Goal: Task Accomplishment & Management: Use online tool/utility

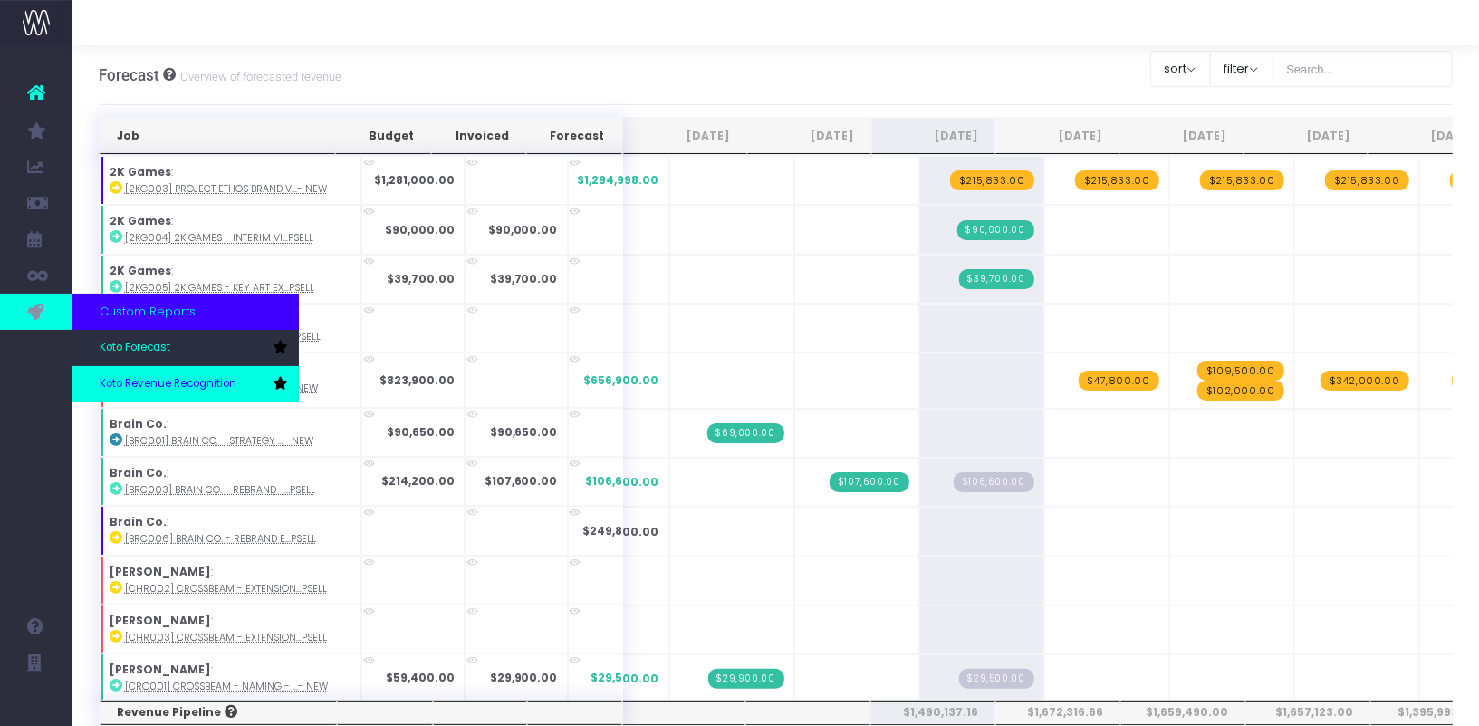
click at [131, 374] on link "Koto Revenue Recognition" at bounding box center [185, 384] width 226 height 36
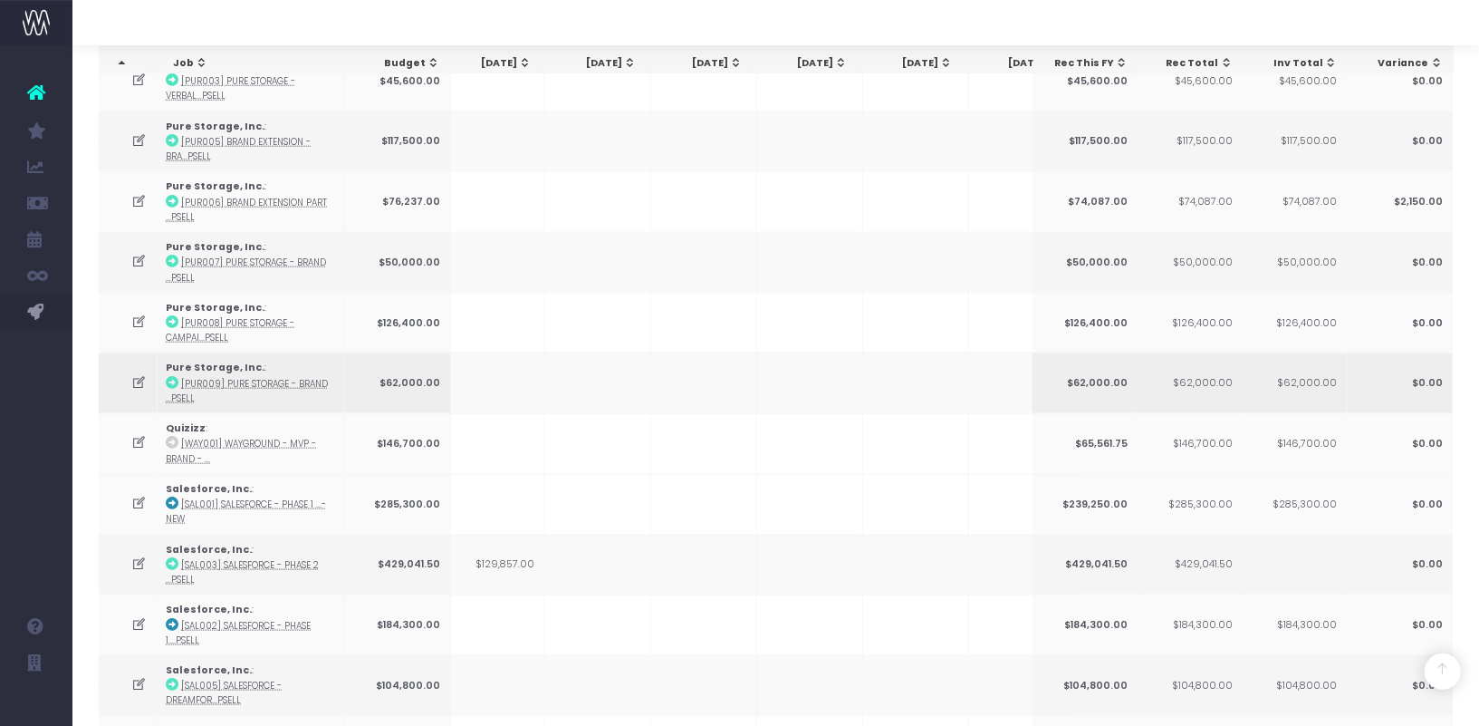
click at [144, 375] on icon at bounding box center [139, 382] width 15 height 15
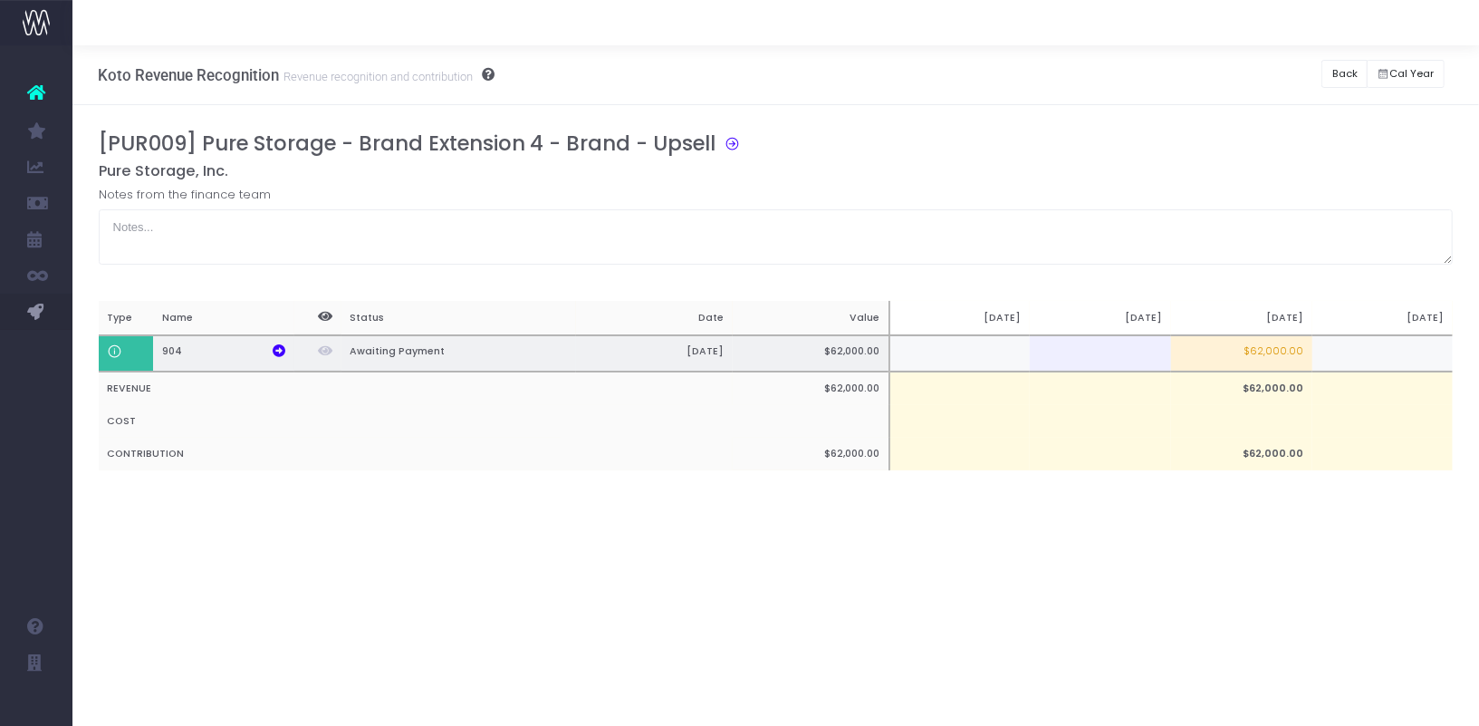
click at [1333, 364] on td at bounding box center [1382, 353] width 141 height 37
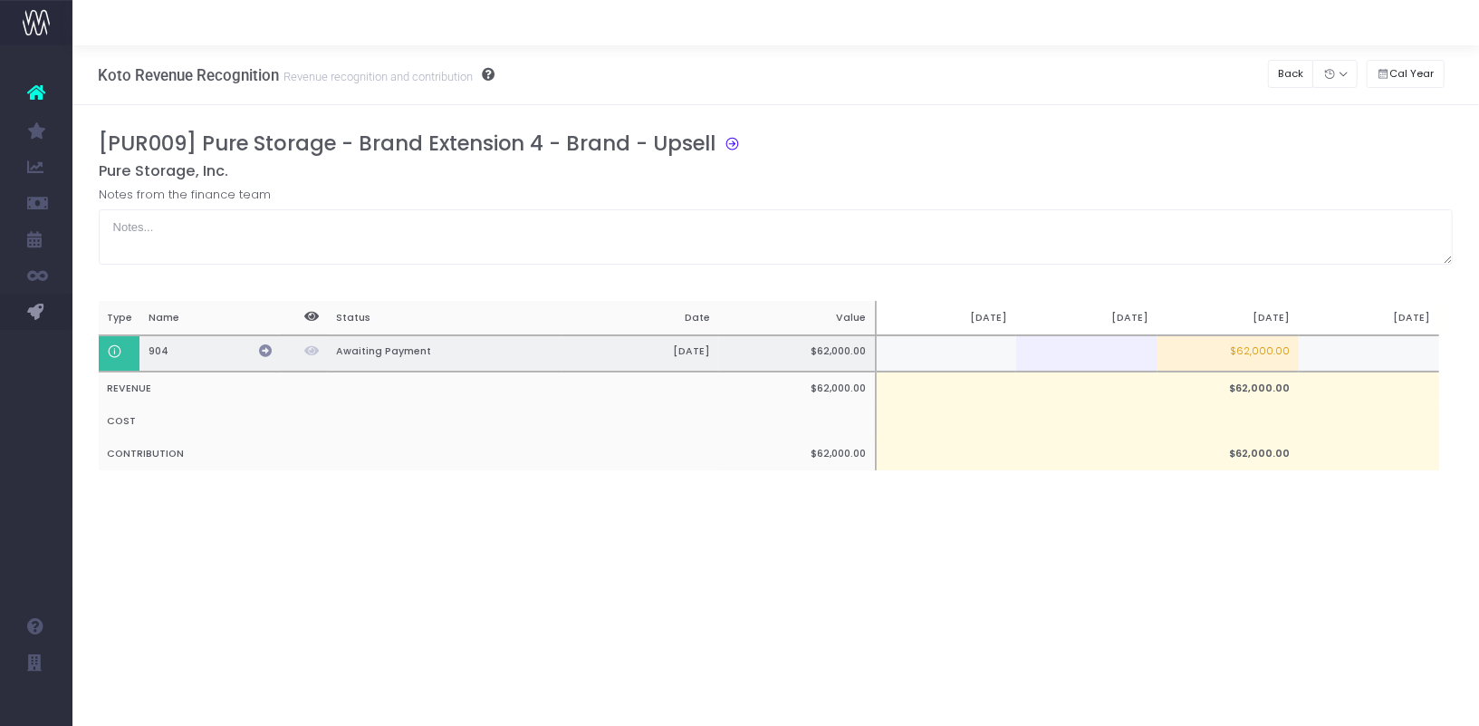
click at [261, 349] on icon at bounding box center [265, 350] width 13 height 13
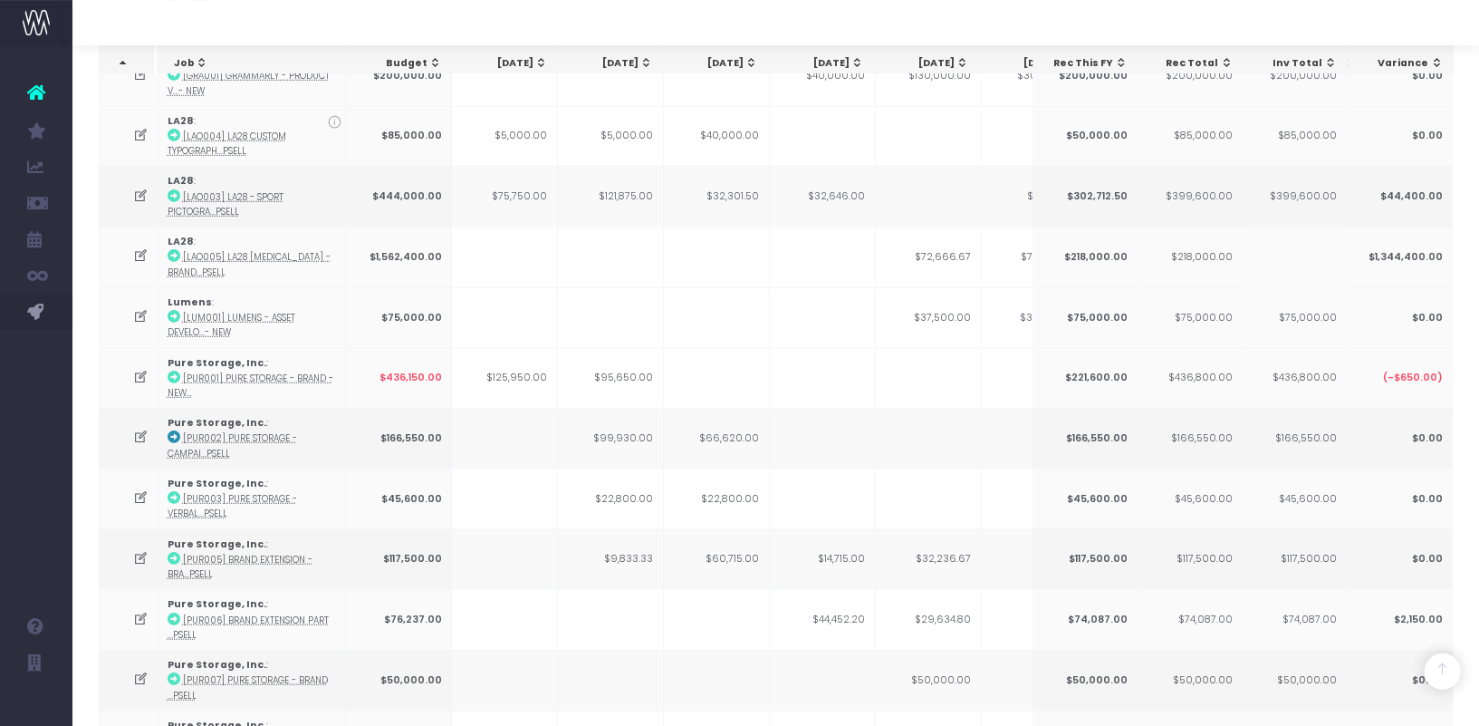
scroll to position [1322, 0]
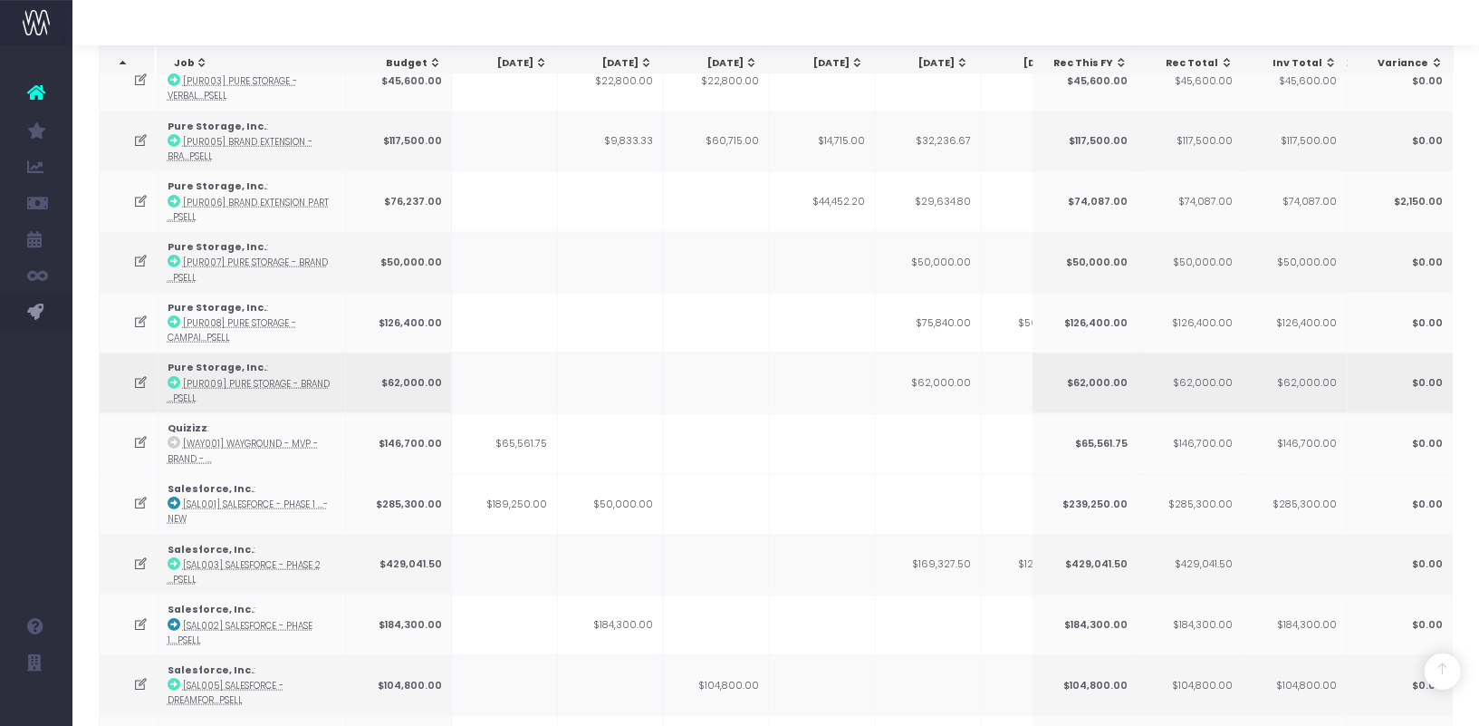
click at [136, 375] on icon at bounding box center [140, 382] width 15 height 15
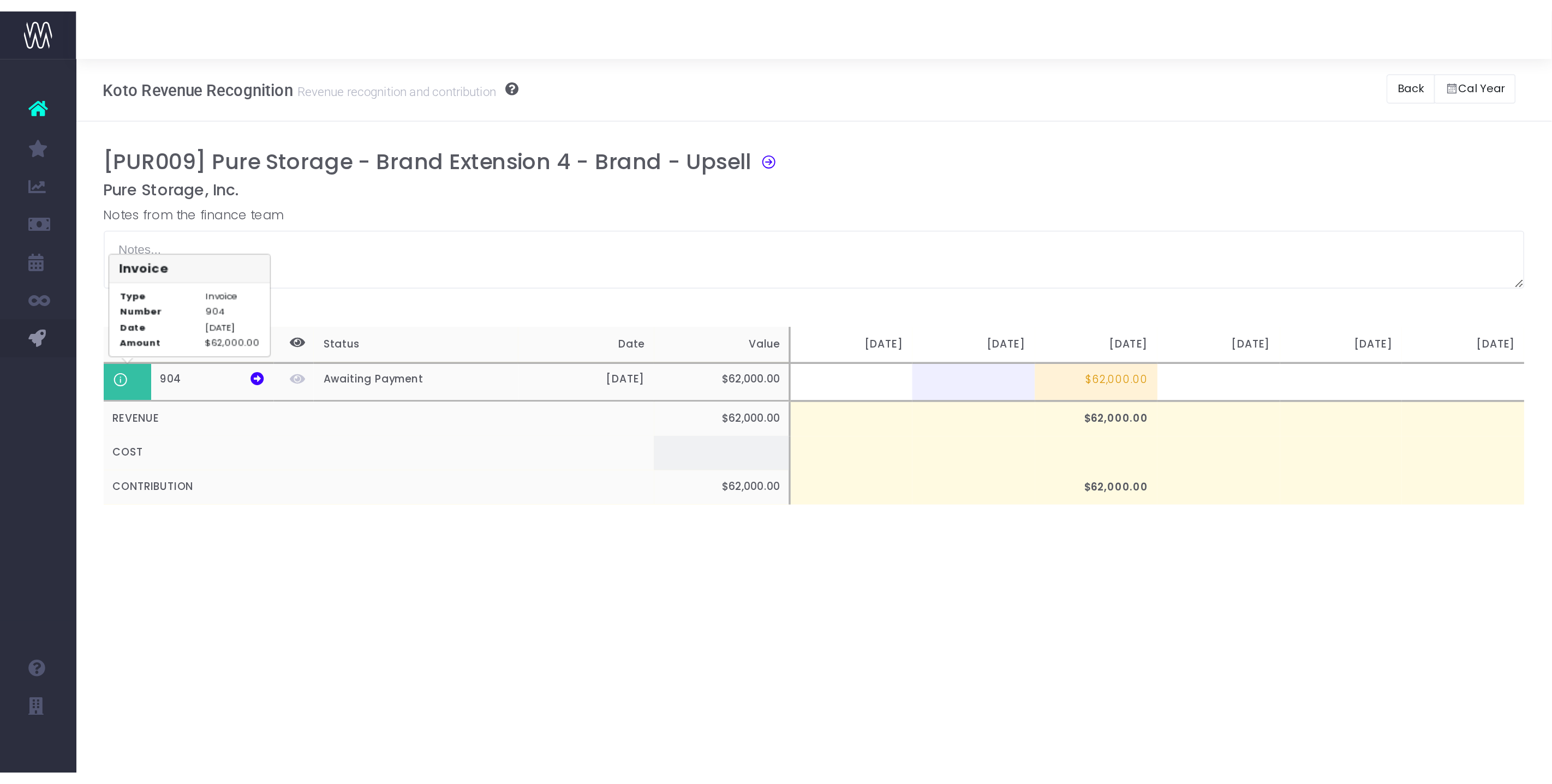
scroll to position [0, 0]
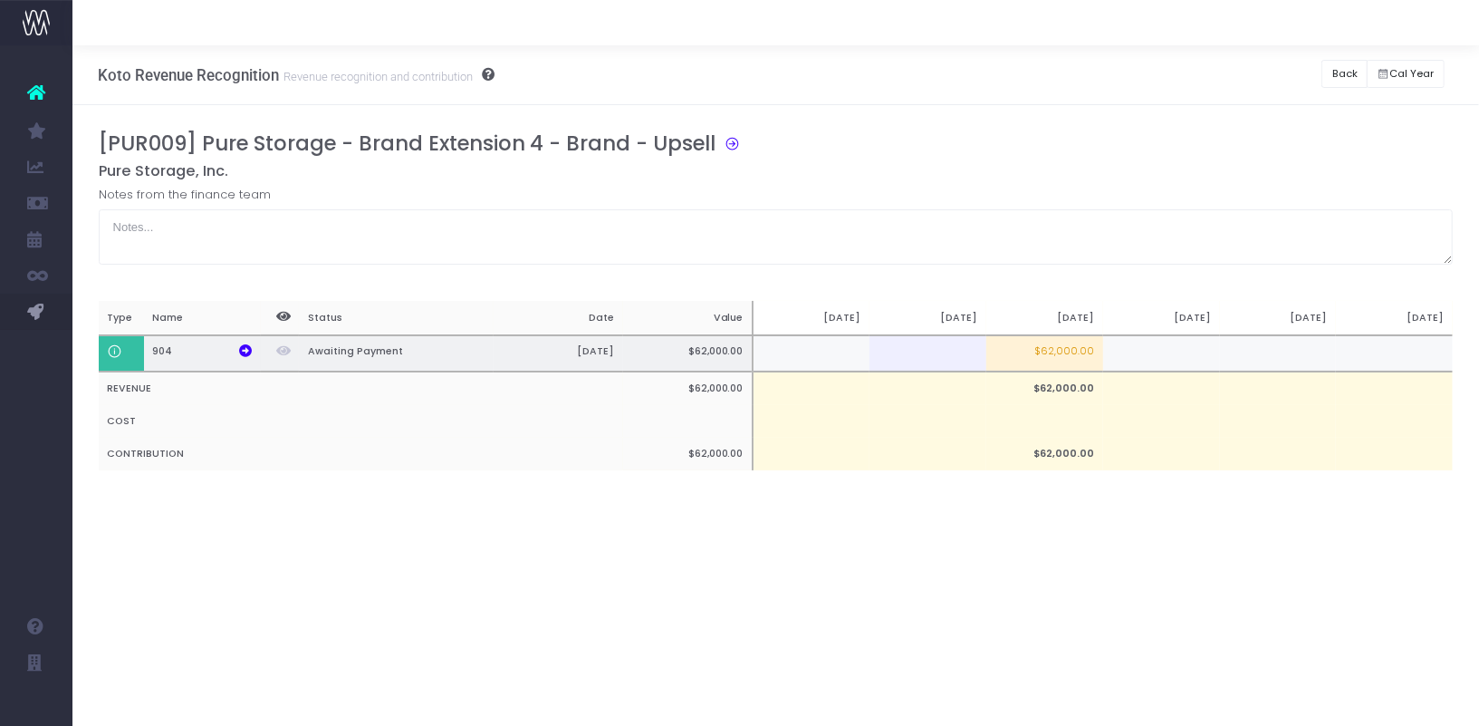
click at [1177, 356] on td at bounding box center [1161, 353] width 117 height 37
click at [1299, 350] on td at bounding box center [1278, 353] width 117 height 37
type input "50%"
click at [1151, 347] on td at bounding box center [1161, 353] width 117 height 37
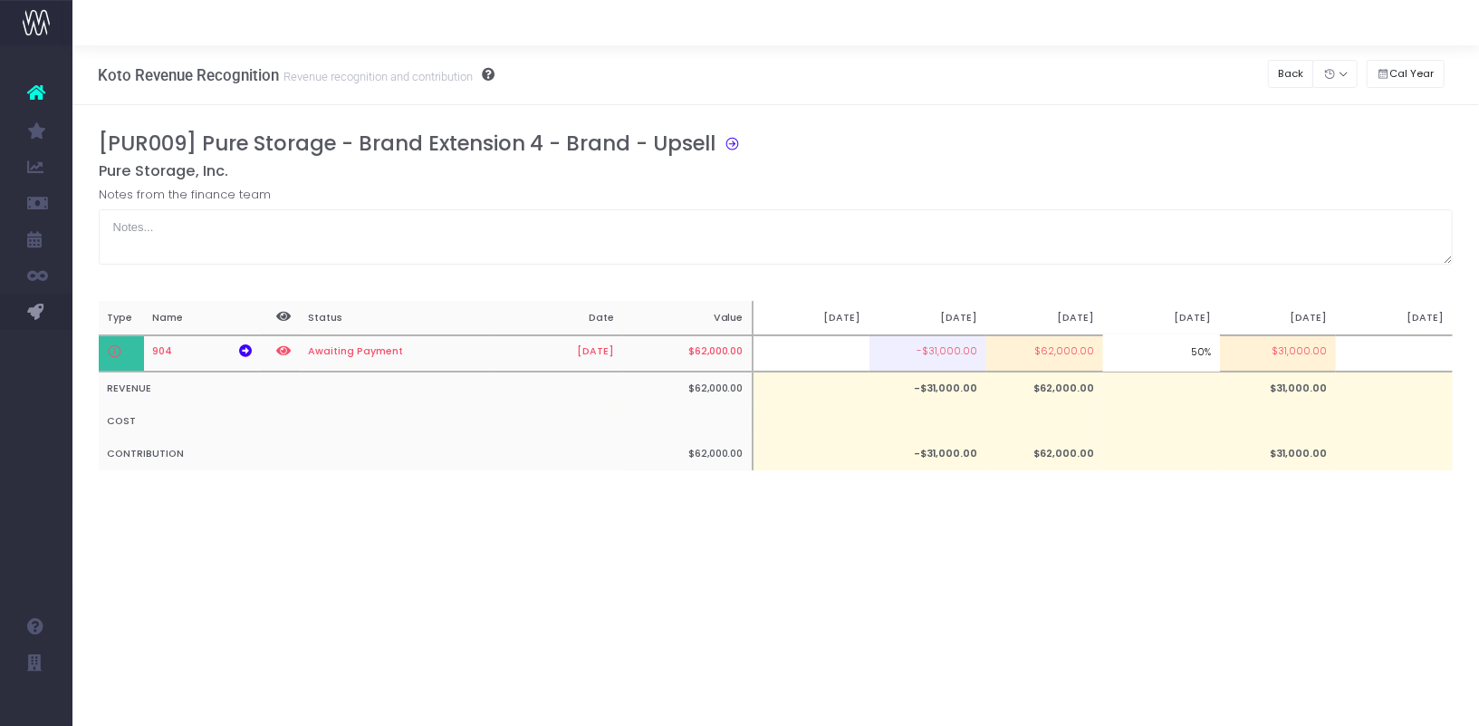
click at [1102, 272] on div "[PUR009] Pure Storage - Brand Extension 4 - Brand - Upsell Pure Storage, Inc. N…" at bounding box center [776, 318] width 1355 height 375
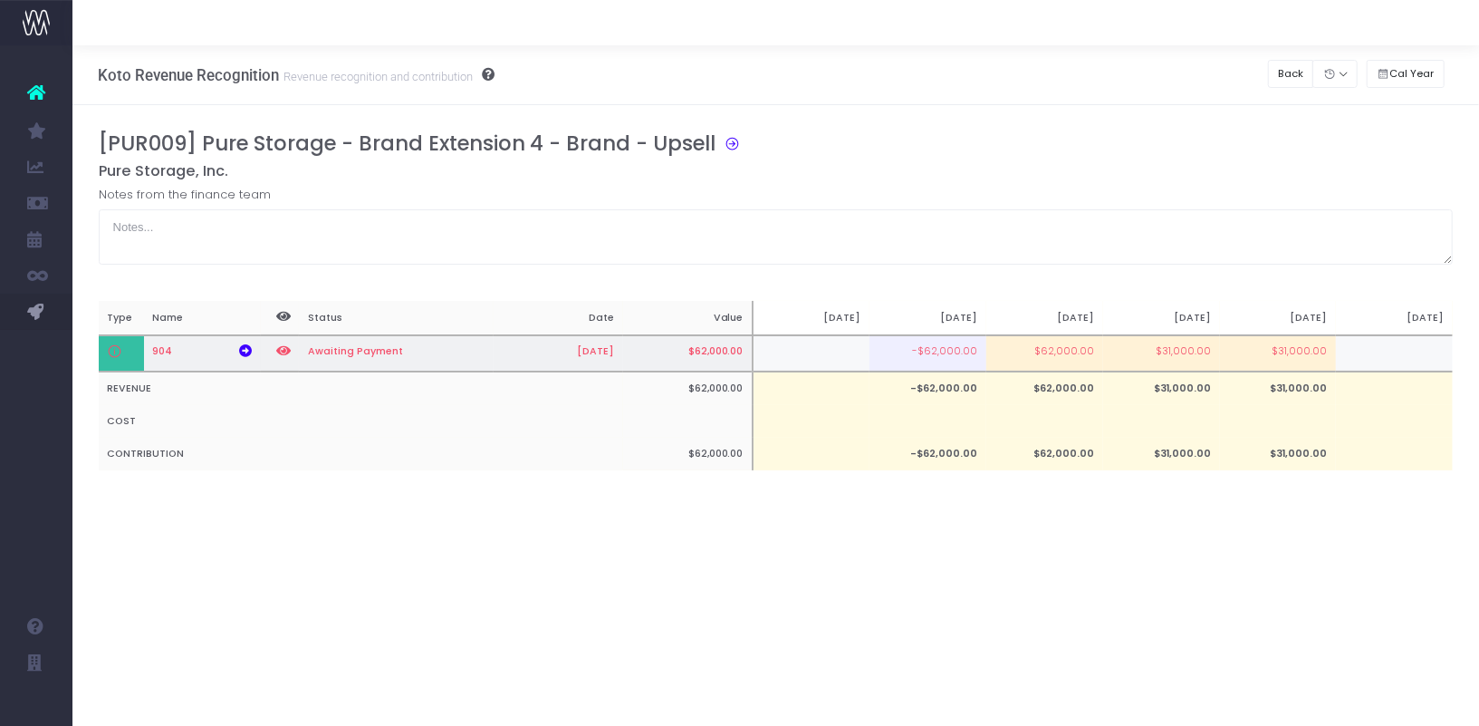
click at [1058, 343] on td "$62,000.00" at bounding box center [1044, 353] width 117 height 37
type input "$62,000.00"
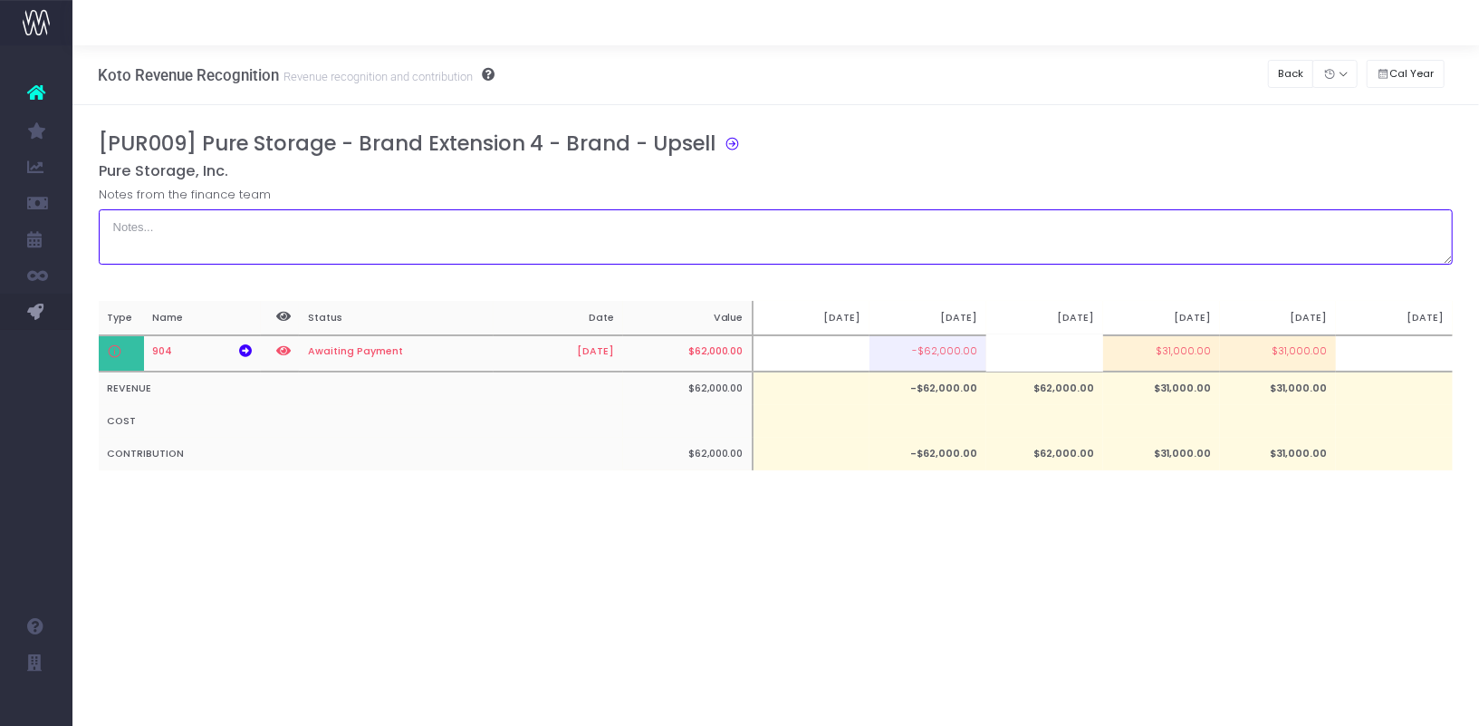
click at [1059, 254] on textarea at bounding box center [776, 236] width 1355 height 55
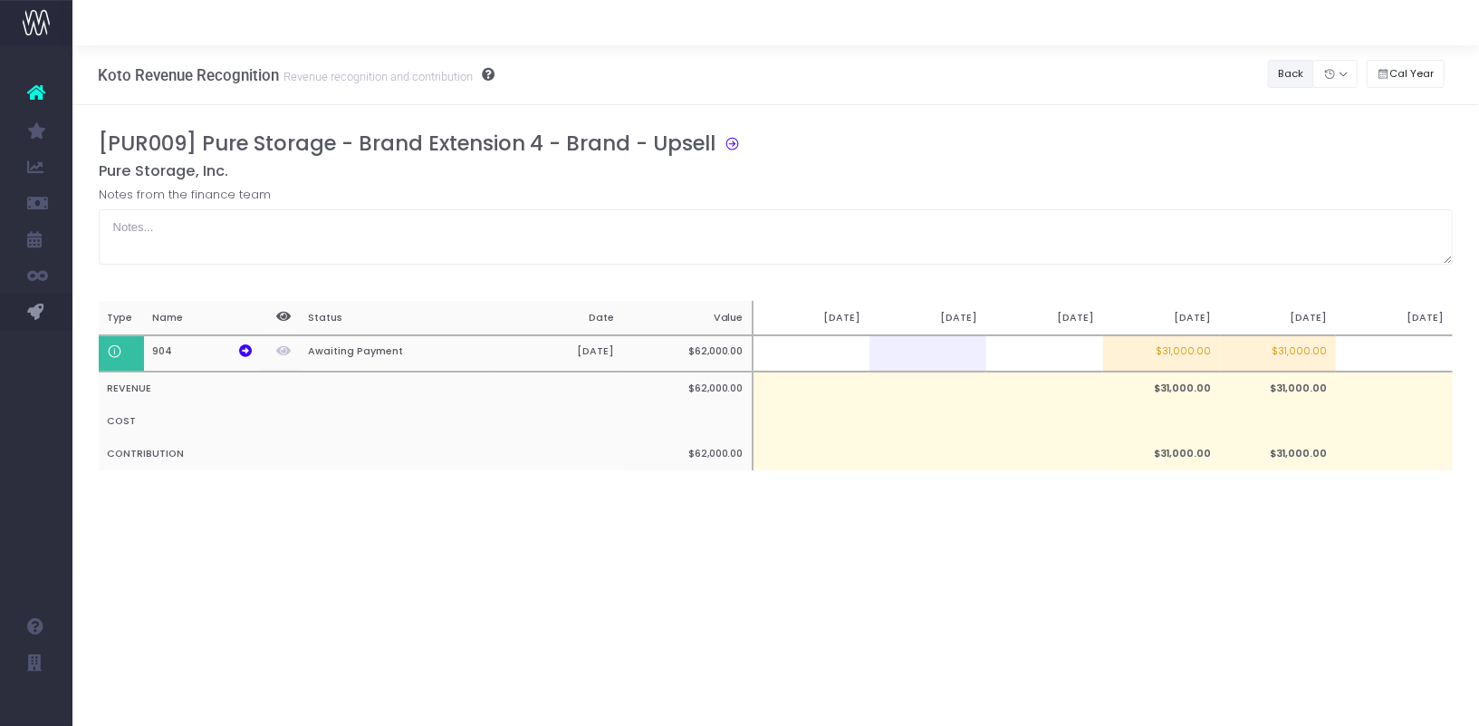
click at [1286, 75] on button "Back" at bounding box center [1291, 74] width 46 height 28
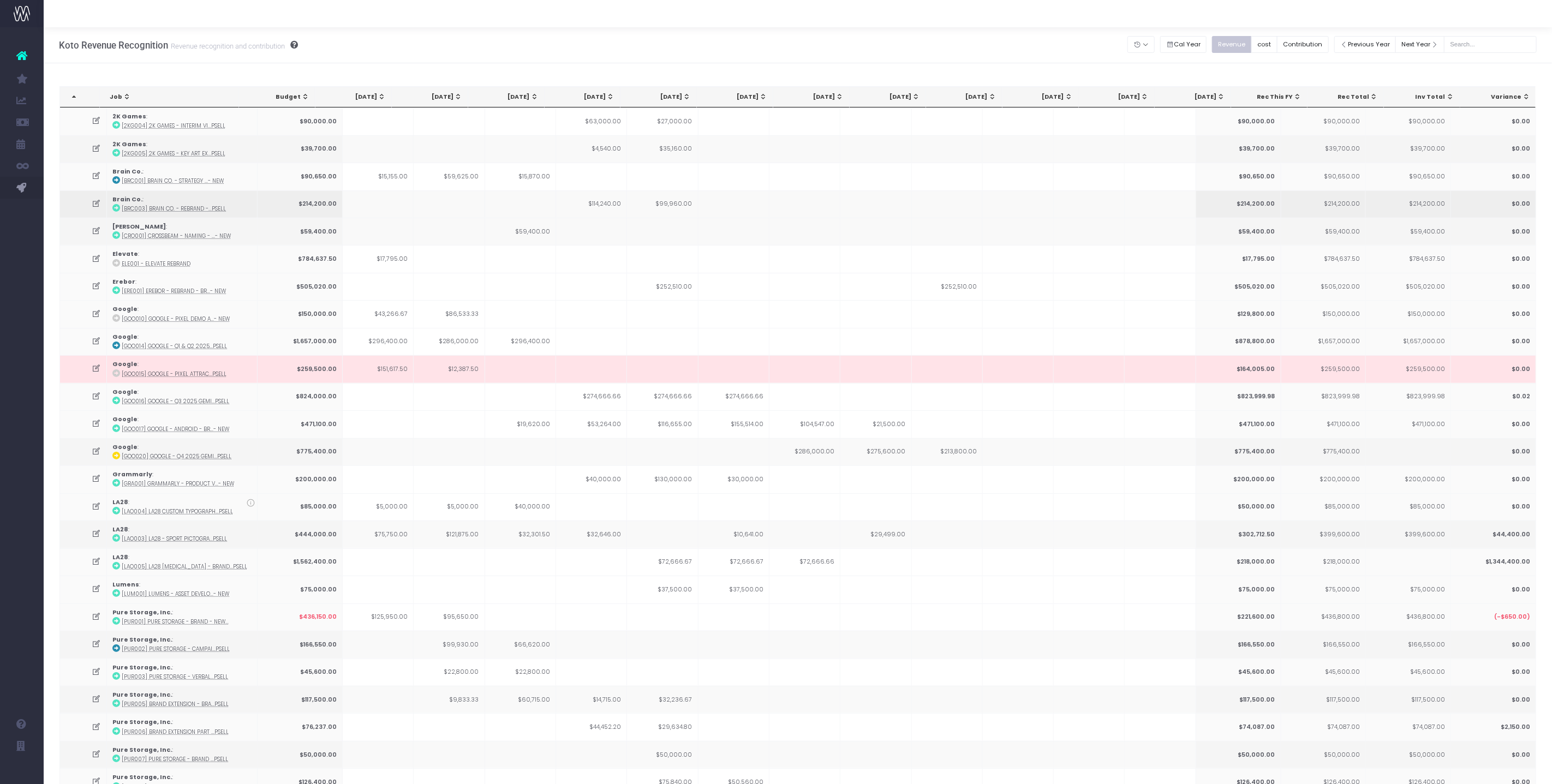
click at [117, 204] on icon at bounding box center [116, 208] width 8 height 8
